Goal: Use online tool/utility: Utilize a website feature to perform a specific function

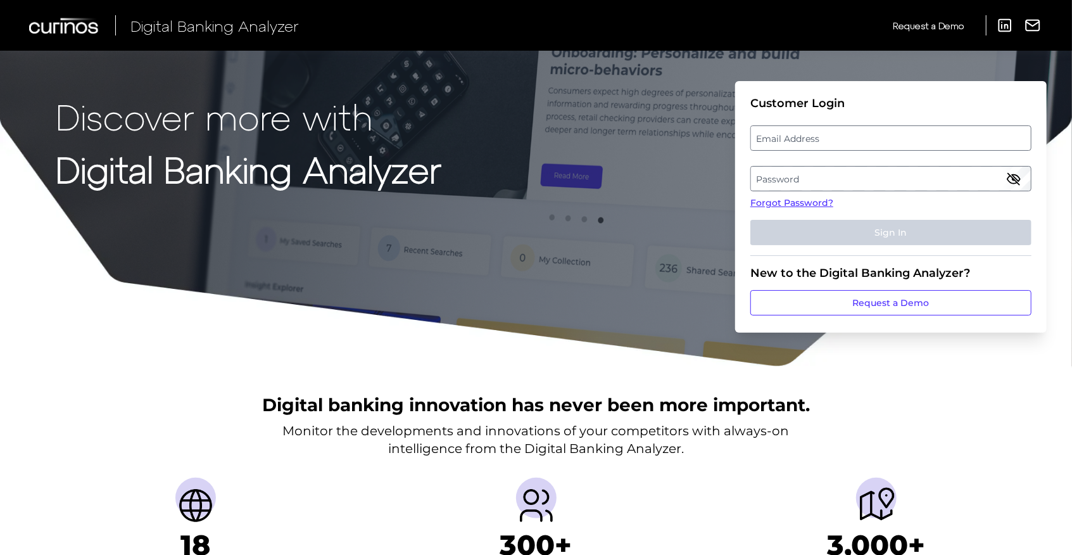
click at [809, 148] on label "Email Address" at bounding box center [890, 138] width 279 height 23
click at [809, 148] on input "email" at bounding box center [890, 137] width 281 height 25
click at [808, 149] on input "Email Address" at bounding box center [890, 137] width 281 height 25
type input "[EMAIL_ADDRESS][DOMAIN_NAME]"
click at [809, 180] on label "Password" at bounding box center [890, 178] width 279 height 23
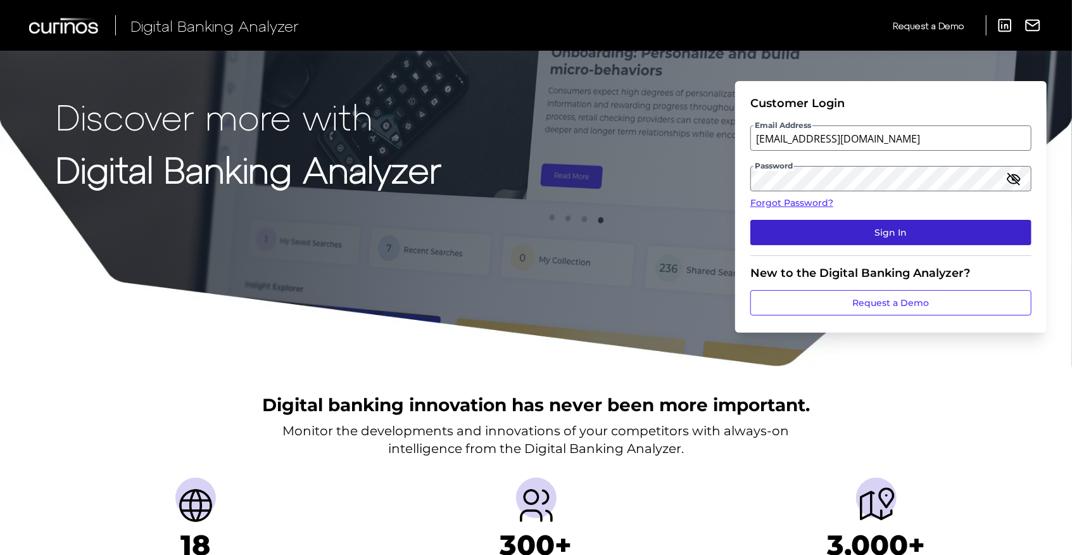
click at [850, 241] on button "Sign In" at bounding box center [890, 232] width 281 height 25
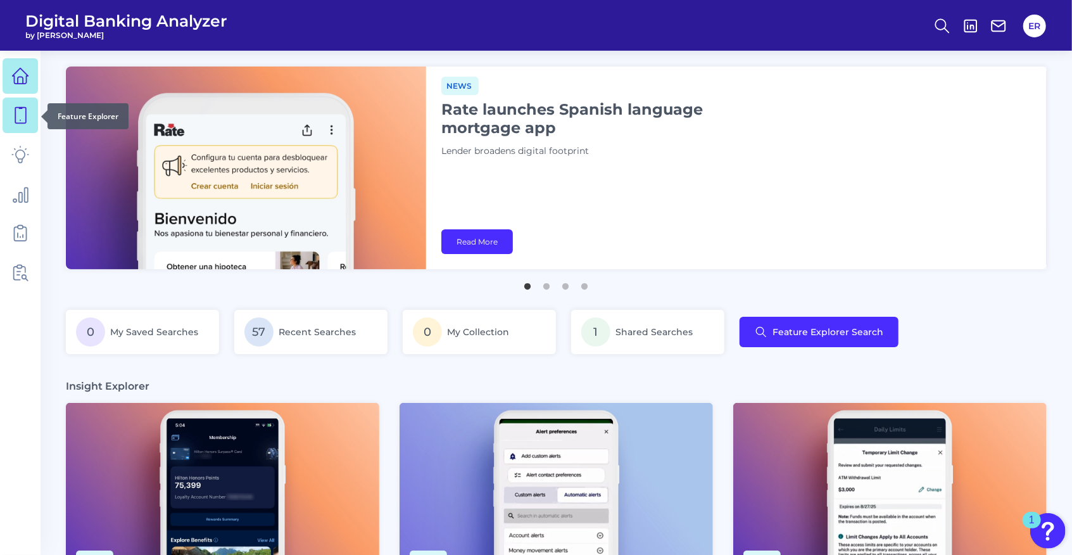
click at [15, 123] on icon at bounding box center [20, 115] width 18 height 18
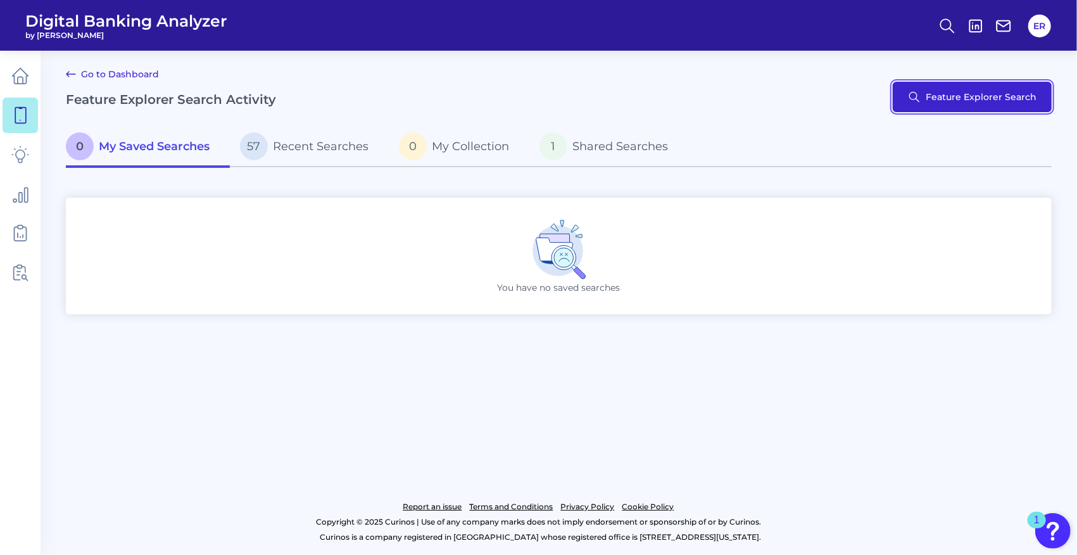
click at [985, 103] on button "Feature Explorer Search" at bounding box center [972, 97] width 159 height 30
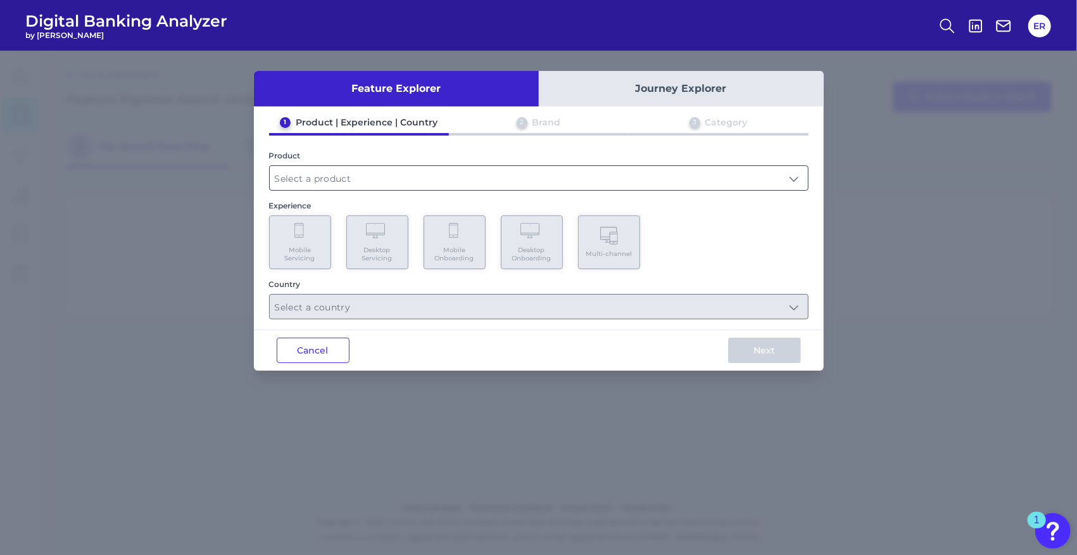
click at [356, 184] on input "text" at bounding box center [539, 178] width 538 height 24
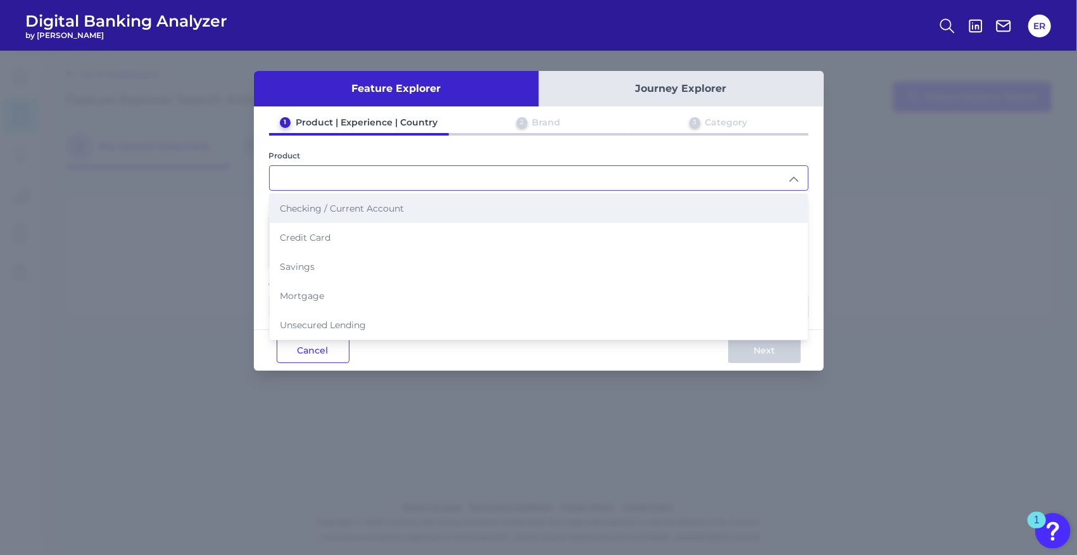
click at [329, 210] on span "Checking / Current Account" at bounding box center [342, 208] width 124 height 11
type input "Checking / Current Account"
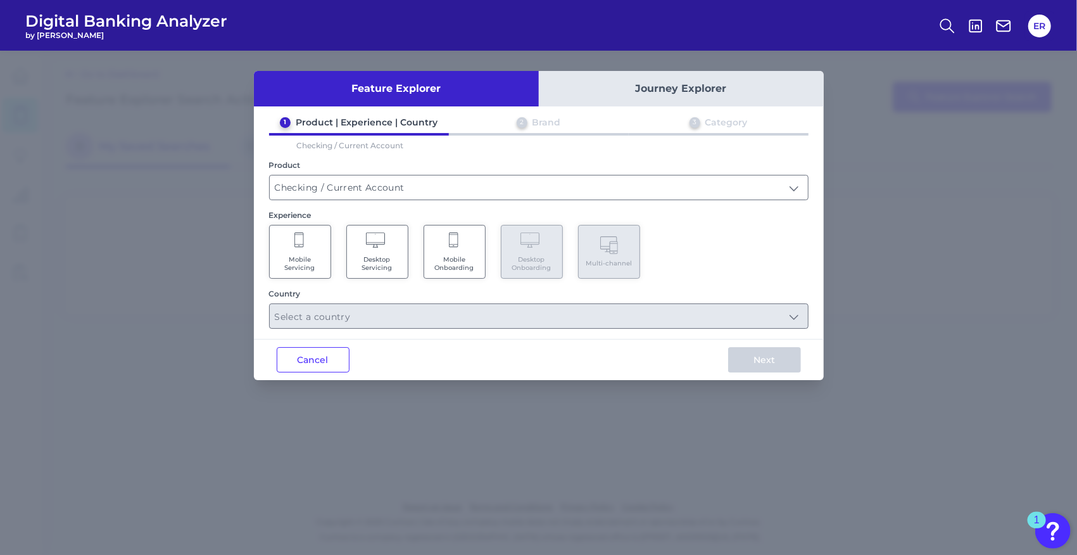
click at [311, 256] on span "Mobile Servicing" at bounding box center [300, 263] width 48 height 16
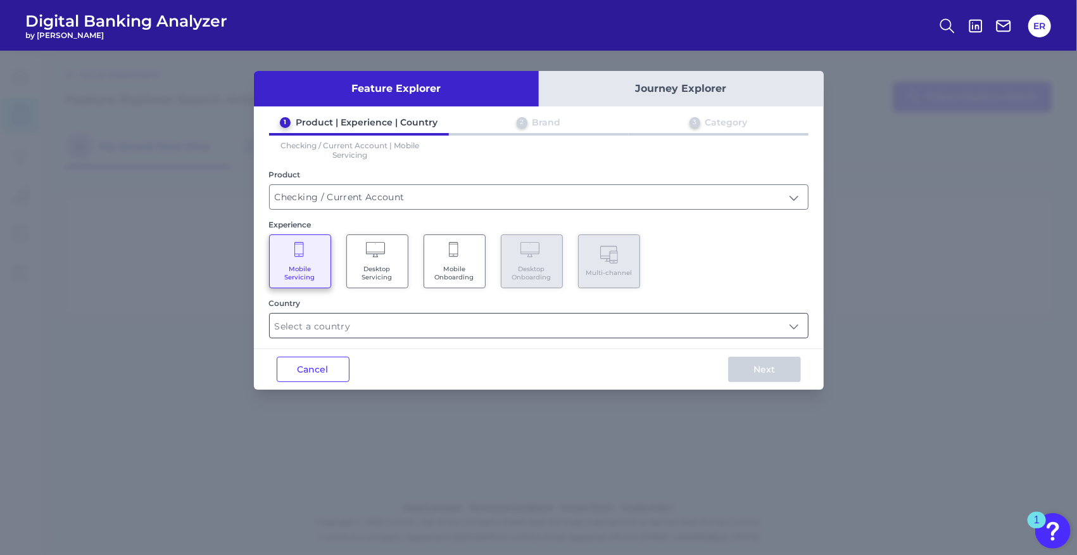
click at [342, 332] on input "text" at bounding box center [539, 325] width 538 height 24
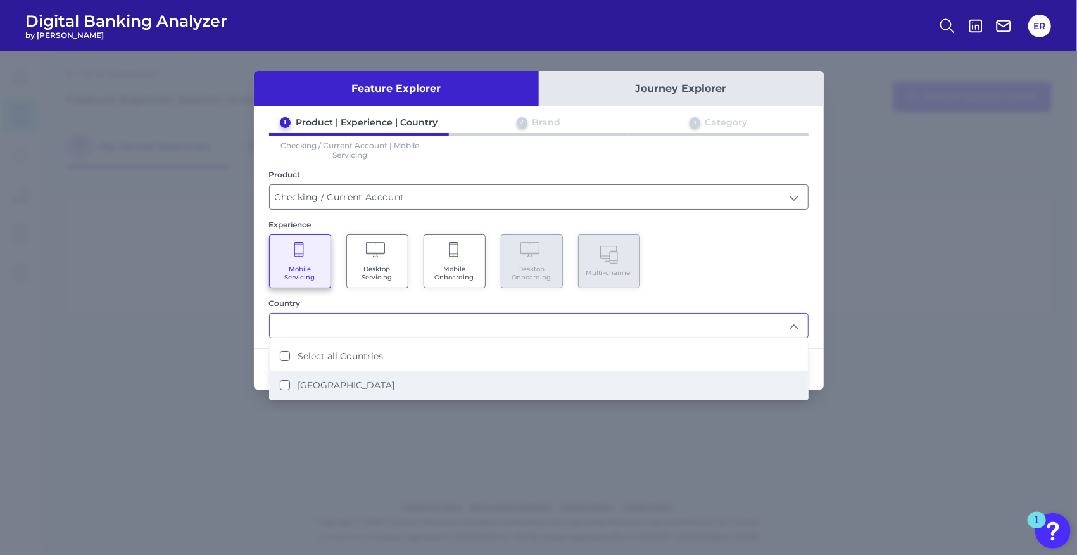
click at [330, 376] on li "[GEOGRAPHIC_DATA]" at bounding box center [539, 384] width 538 height 29
type input "Select all Countries"
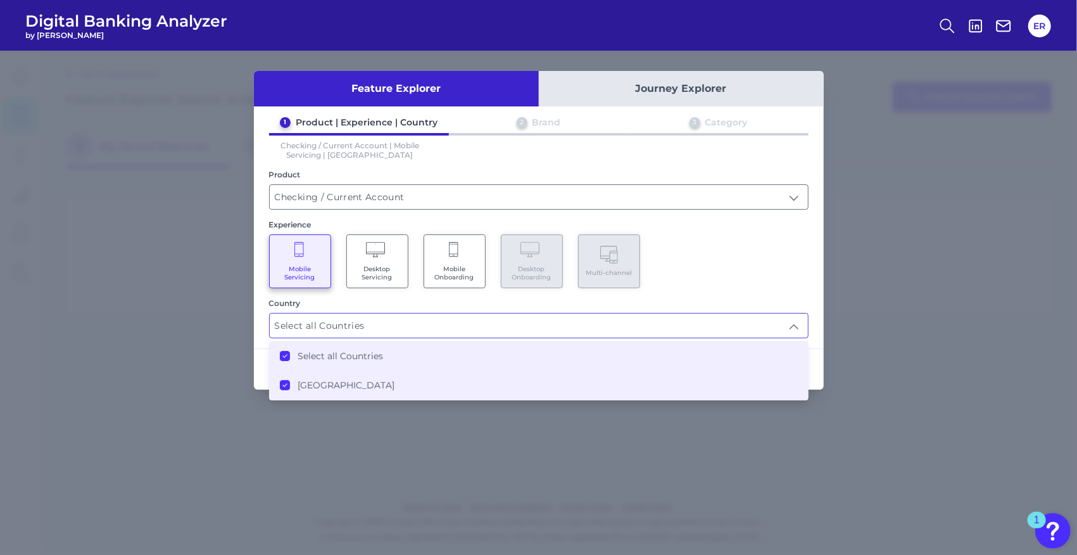
click at [737, 262] on div "Mobile Servicing Desktop Servicing Mobile Onboarding Desktop Onboarding Multi-c…" at bounding box center [538, 261] width 539 height 54
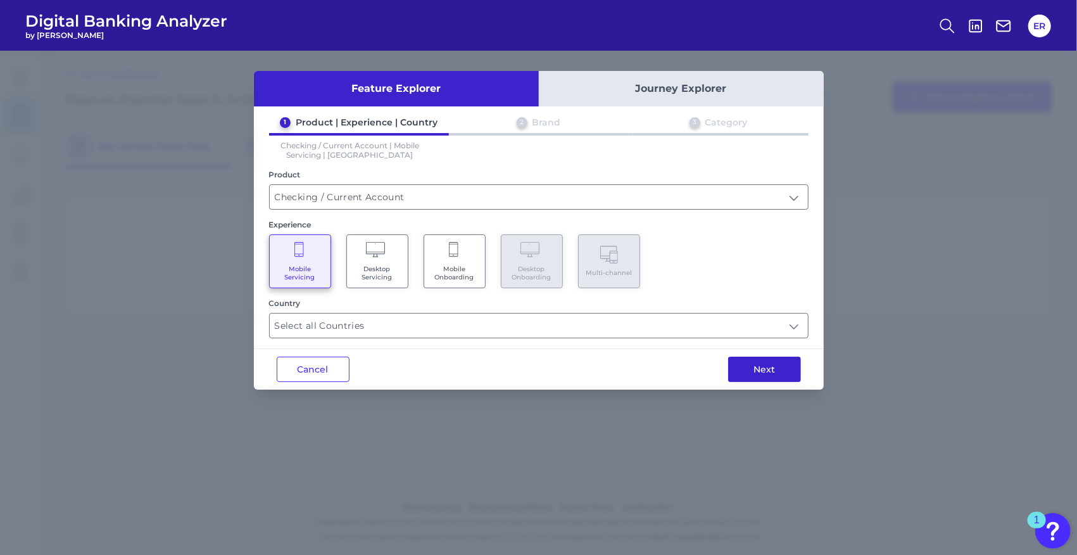
click at [773, 362] on button "Next" at bounding box center [764, 368] width 73 height 25
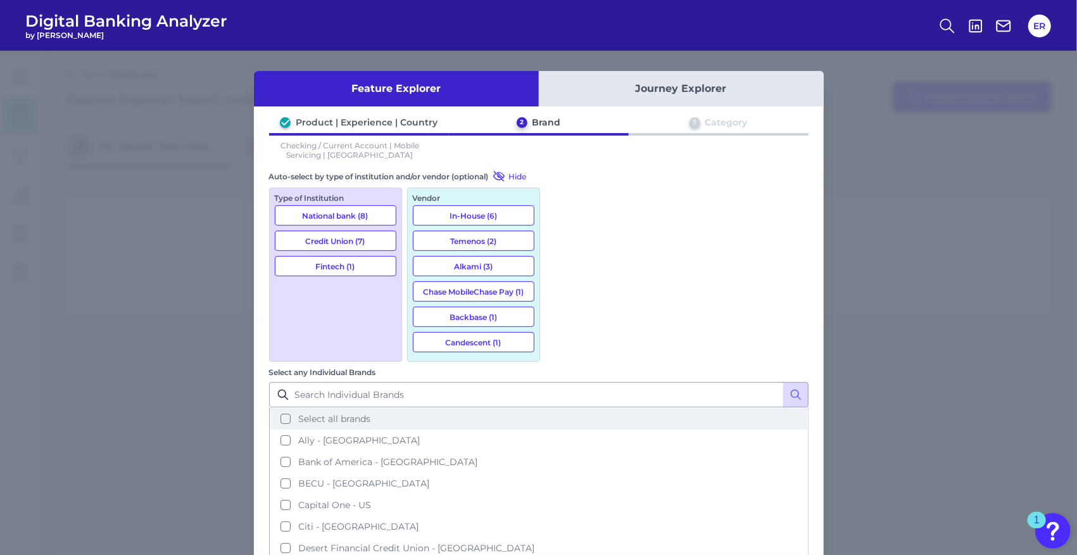
click at [562, 408] on button "Select all brands" at bounding box center [538, 419] width 537 height 22
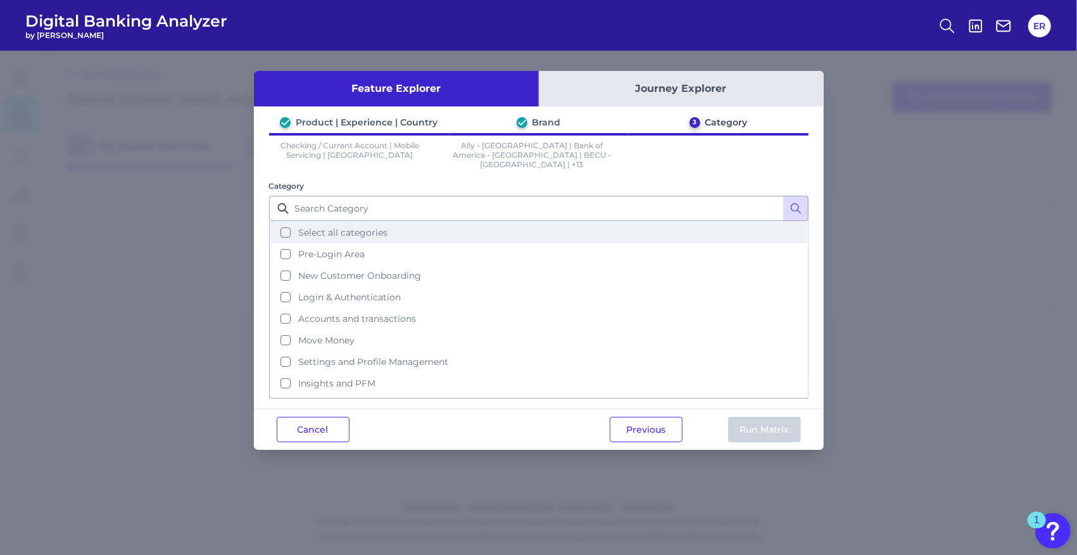
click at [283, 222] on button "Select all categories" at bounding box center [538, 233] width 537 height 22
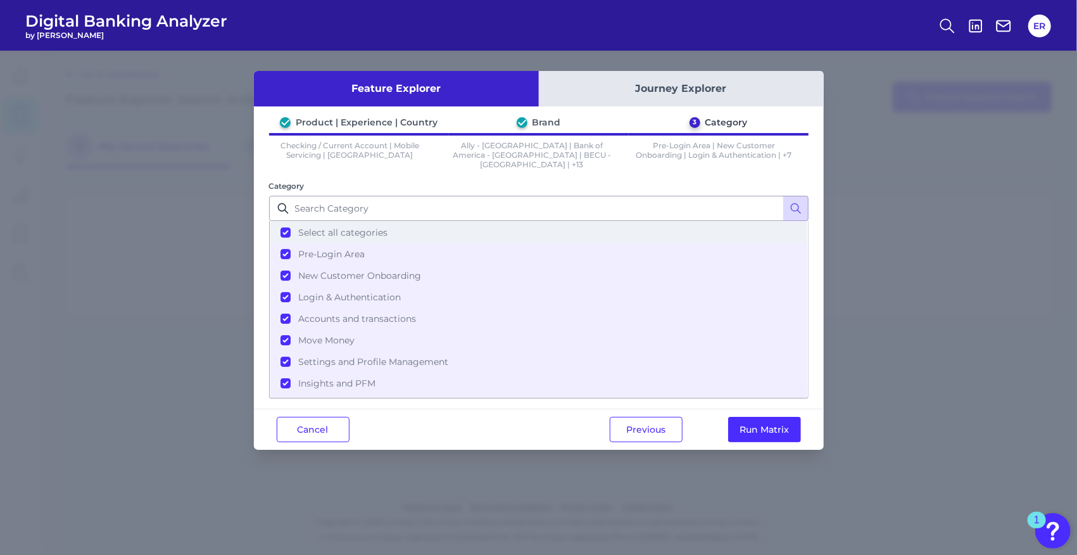
click at [285, 222] on button "Select all categories" at bounding box center [538, 233] width 537 height 22
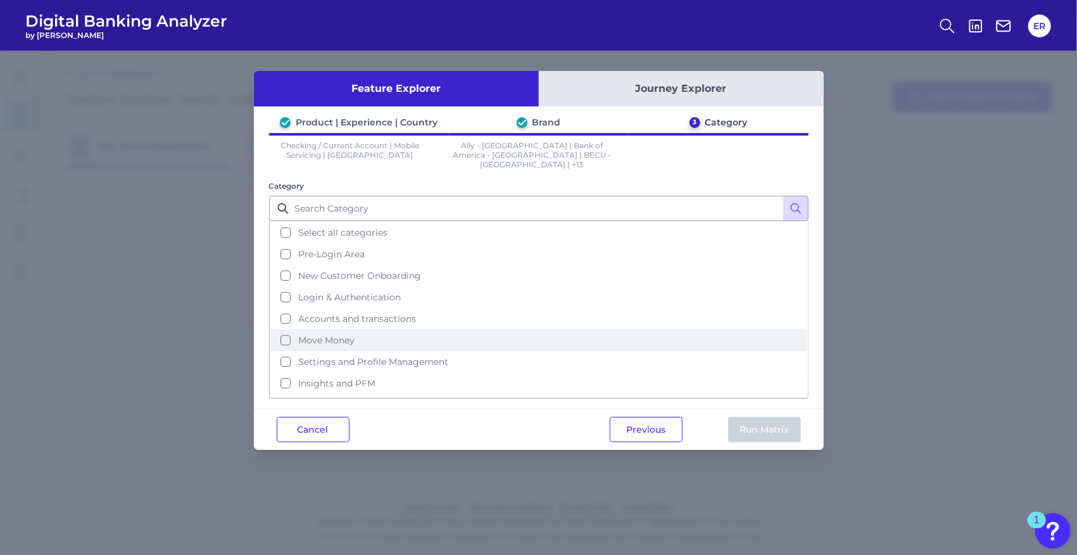
click at [292, 329] on button "Move Money" at bounding box center [538, 340] width 537 height 22
click at [750, 417] on button "Run Matrix" at bounding box center [764, 429] width 73 height 25
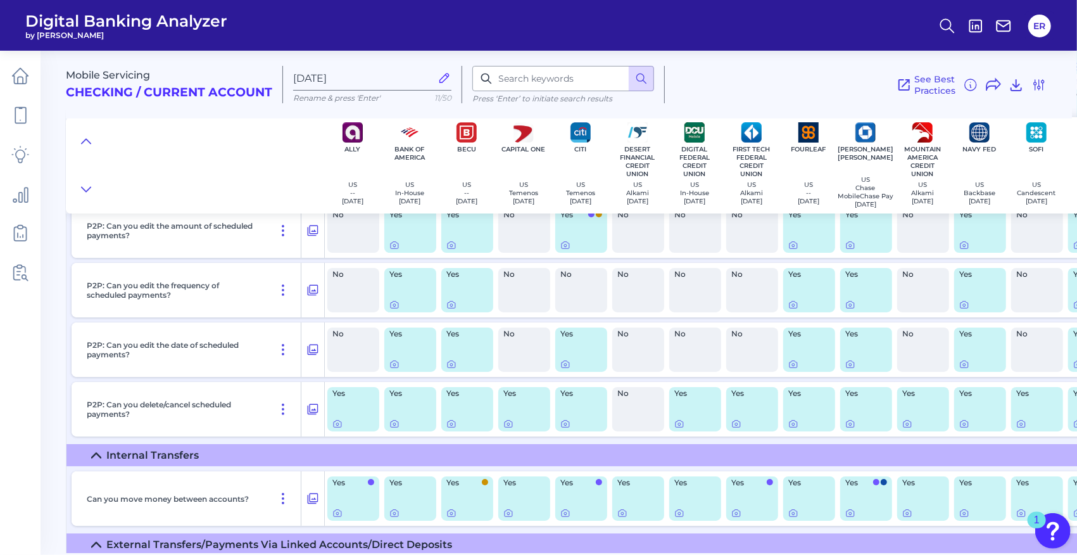
scroll to position [3208, 0]
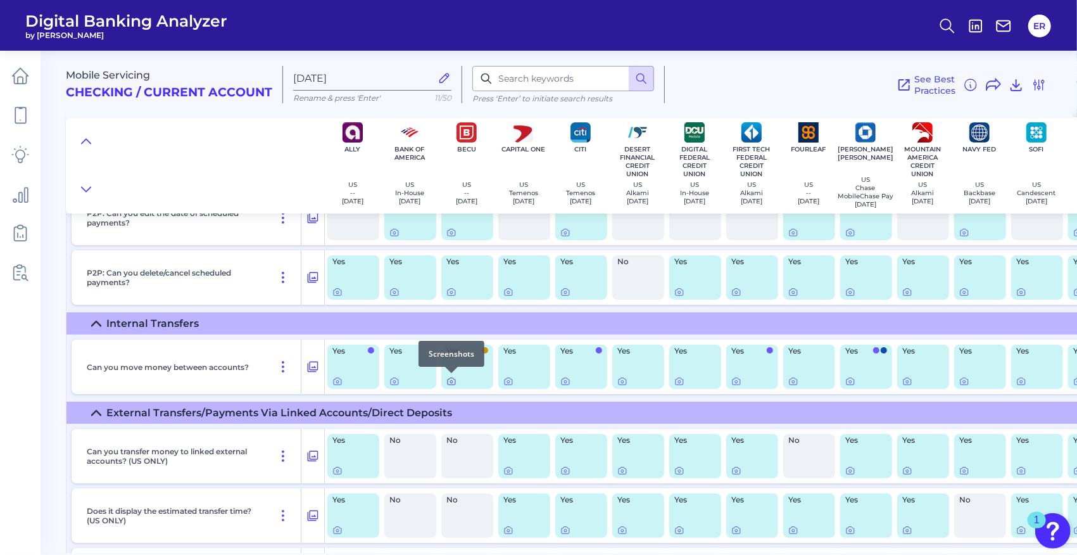
click at [451, 381] on icon at bounding box center [451, 381] width 10 height 10
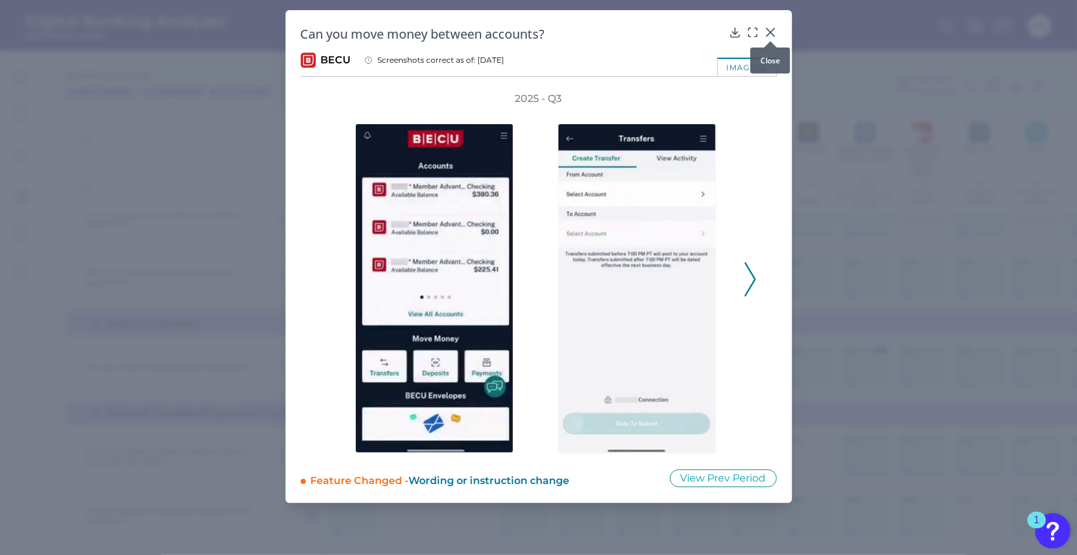
click at [769, 37] on div at bounding box center [770, 41] width 13 height 13
click at [771, 34] on icon at bounding box center [770, 32] width 13 height 13
